Goal: Navigation & Orientation: Find specific page/section

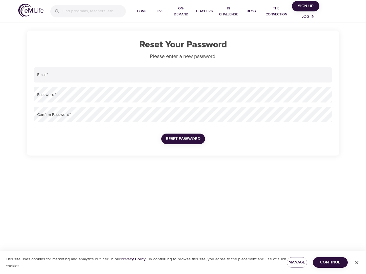
click at [88, 11] on input "search" at bounding box center [93, 11] width 63 height 12
click at [142, 11] on span "Home" at bounding box center [142, 11] width 14 height 6
click at [160, 11] on span "Live" at bounding box center [160, 11] width 14 height 6
click at [181, 11] on span "On-Demand" at bounding box center [180, 11] width 19 height 12
click at [204, 11] on span "Teachers" at bounding box center [203, 11] width 17 height 6
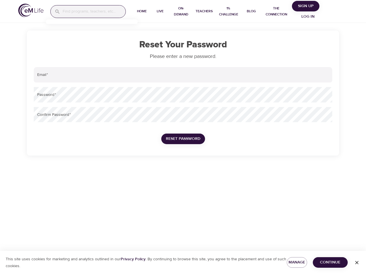
click at [228, 11] on span "1% Challenge" at bounding box center [228, 11] width 23 height 12
click at [251, 11] on span "Blog" at bounding box center [251, 11] width 14 height 6
click at [276, 11] on span "The Connection" at bounding box center [276, 11] width 27 height 12
click at [306, 6] on span "Sign Up" at bounding box center [305, 6] width 23 height 7
